Goal: Task Accomplishment & Management: Use online tool/utility

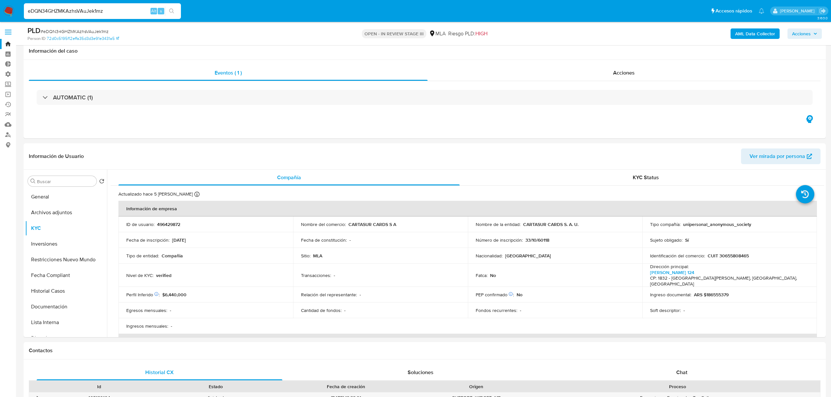
select select "10"
click at [107, 14] on input "eDQN34GHZMKAzhsVAuJek1mz" at bounding box center [102, 11] width 157 height 9
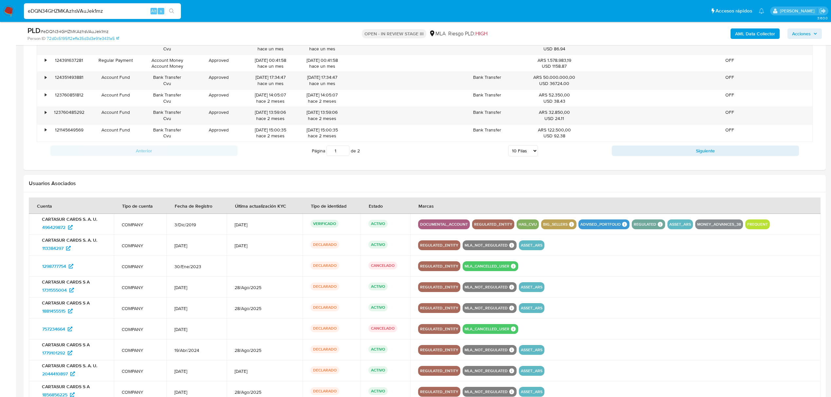
scroll to position [445, 0]
type input "uAwEDUr44wtRLT9tQOhaFKPr"
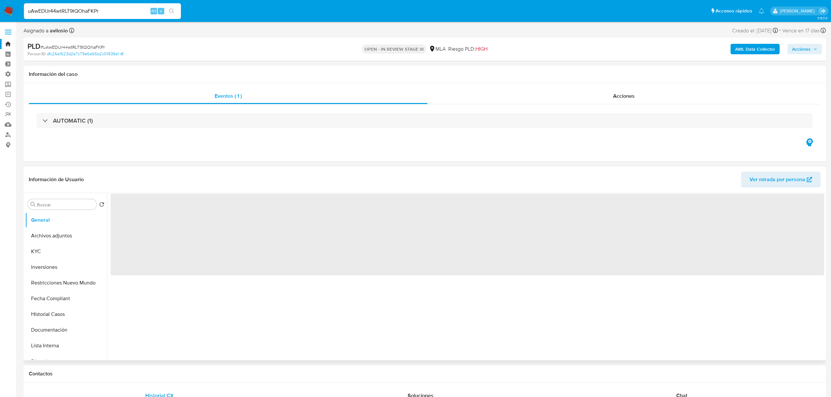
select select "10"
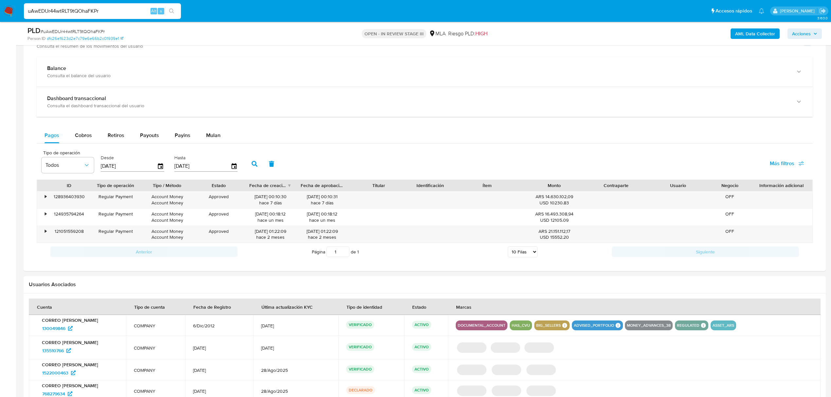
scroll to position [479, 0]
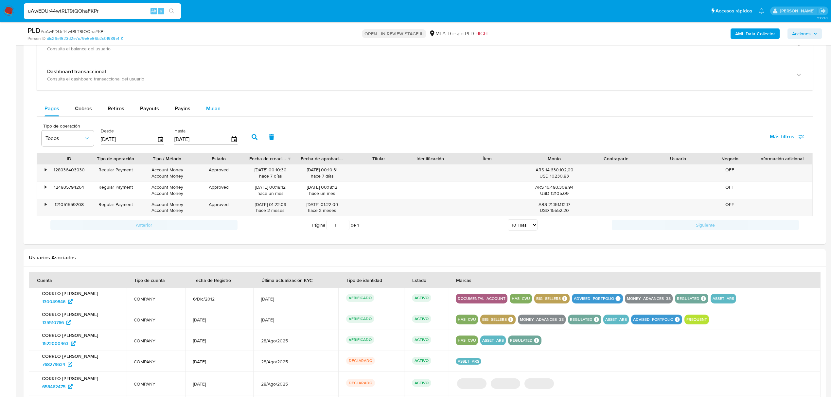
click at [210, 116] on div "Mulan" at bounding box center [213, 109] width 14 height 16
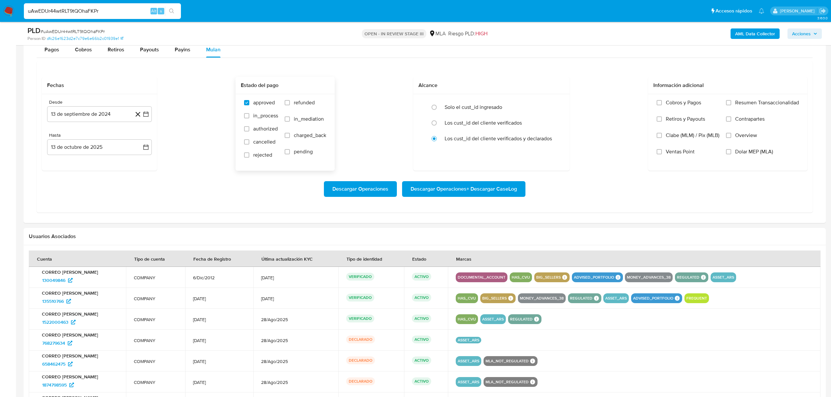
scroll to position [523, 0]
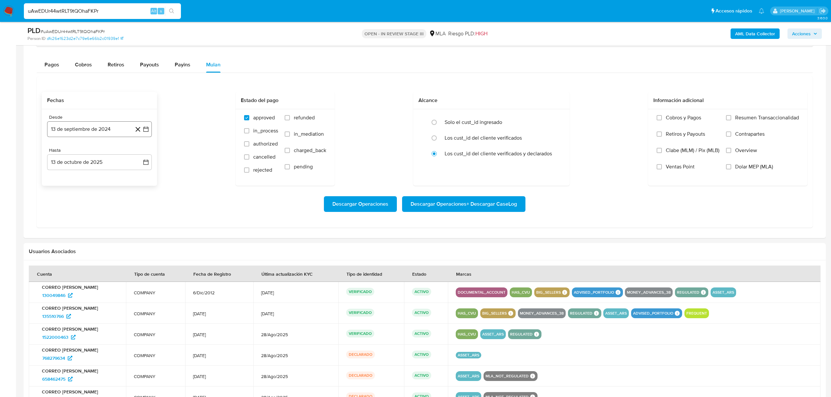
click at [95, 131] on button "13 de septiembre de 2024" at bounding box center [99, 129] width 105 height 16
click at [57, 156] on icon "Mes anterior" at bounding box center [59, 153] width 8 height 8
click at [61, 182] on button "1" at bounding box center [60, 177] width 10 height 10
click at [123, 169] on button "13 de octubre de 2025" at bounding box center [99, 162] width 105 height 16
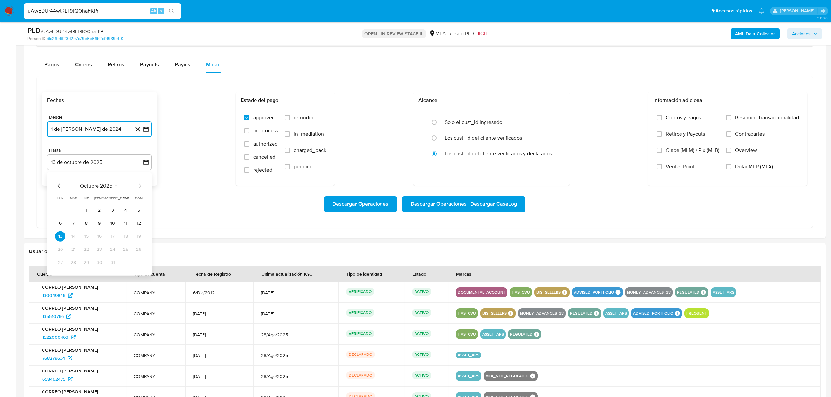
click at [58, 188] on icon "Mes anterior" at bounding box center [58, 186] width 3 height 5
drag, startPoint x: 136, startPoint y: 264, endPoint x: 230, endPoint y: 263, distance: 93.5
click at [136, 264] on button "31" at bounding box center [138, 262] width 10 height 10
click at [753, 170] on span "Dolar MEP (MLA)" at bounding box center [754, 167] width 38 height 7
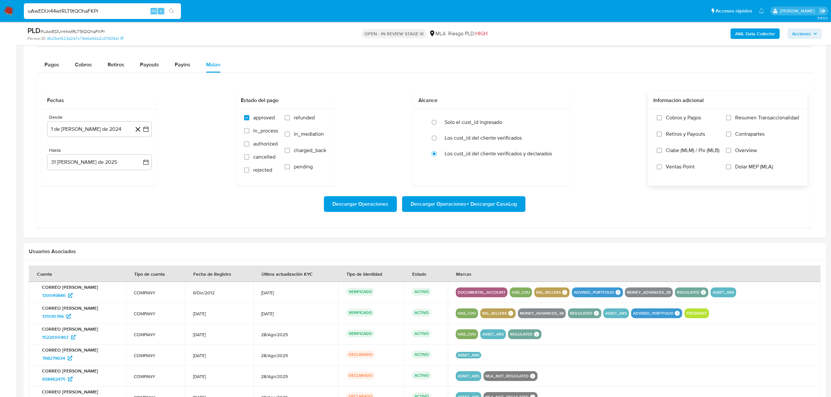
click at [731, 169] on input "Dolar MEP (MLA)" at bounding box center [728, 166] width 5 height 5
click at [444, 211] on span "Descargar Operaciones + Descargar CaseLog" at bounding box center [463, 204] width 106 height 14
